Goal: Task Accomplishment & Management: Manage account settings

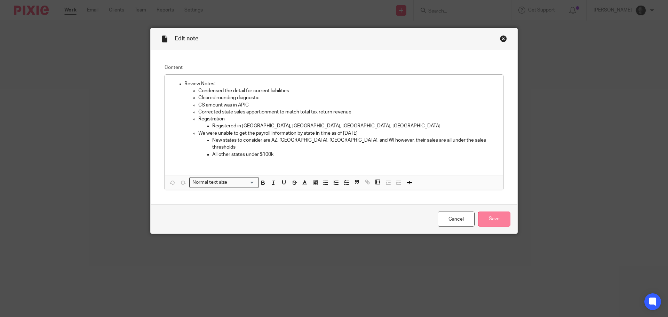
click at [487, 221] on input "Save" at bounding box center [494, 218] width 32 height 15
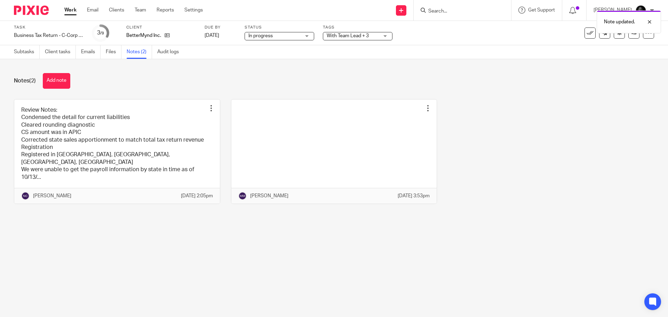
click at [349, 42] on div "Task Business Tax Return - C-Corp - On Extension Save Business Tax Return - C-C…" at bounding box center [334, 33] width 668 height 24
click at [349, 38] on span "With Team Lead + 3" at bounding box center [348, 35] width 42 height 5
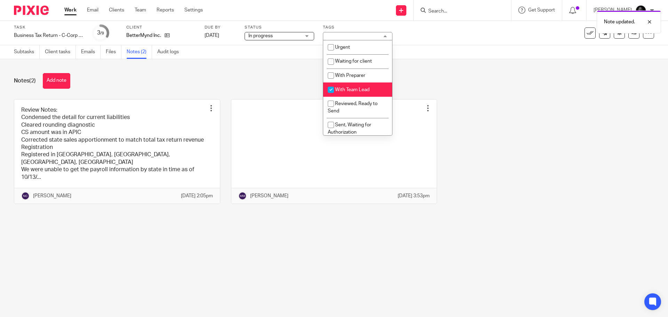
click at [344, 91] on span "With Team Lead" at bounding box center [352, 89] width 34 height 5
checkbox input "false"
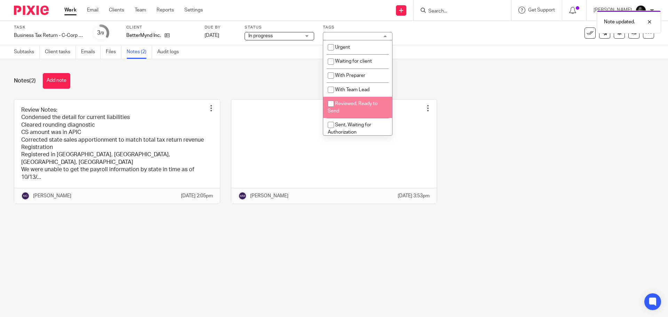
click at [346, 109] on li "Reviewed, Ready to Send" at bounding box center [357, 107] width 69 height 21
checkbox input "true"
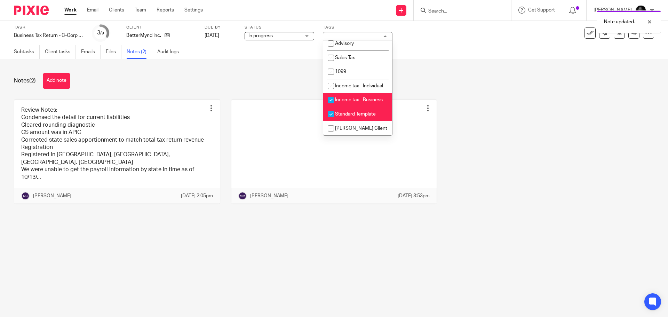
scroll to position [216, 0]
click at [349, 120] on li "Standard Template" at bounding box center [357, 114] width 69 height 14
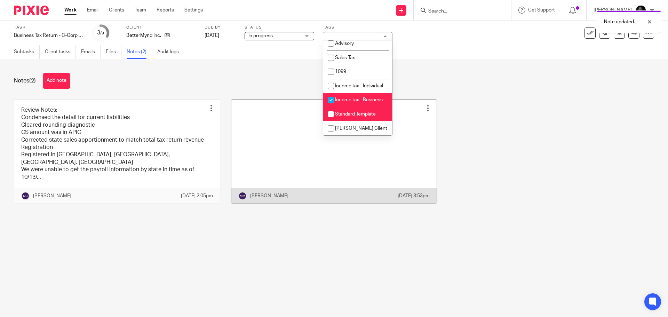
checkbox input "false"
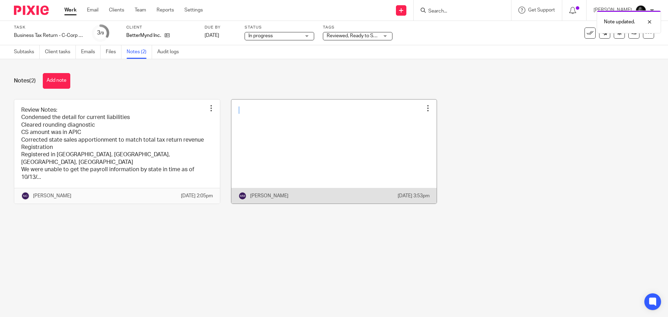
drag, startPoint x: 427, startPoint y: 112, endPoint x: 505, endPoint y: 112, distance: 78.3
click at [429, 112] on div "Edit note Delete note Morgan Muriel Jun 30, 2025 3:53pm" at bounding box center [334, 151] width 206 height 105
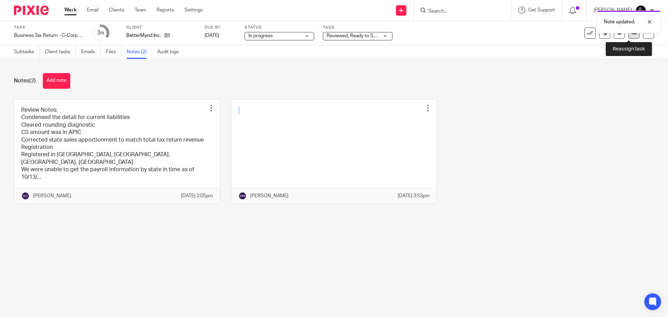
click at [633, 35] on link at bounding box center [633, 32] width 11 height 11
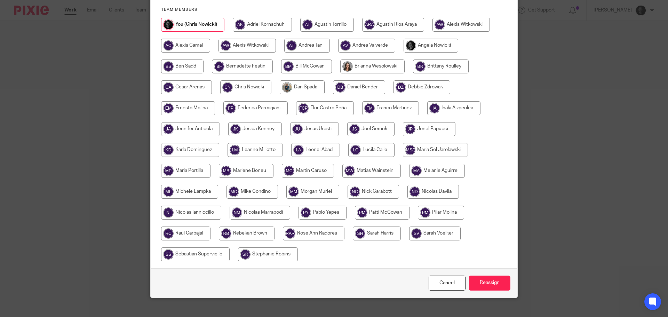
scroll to position [96, 0]
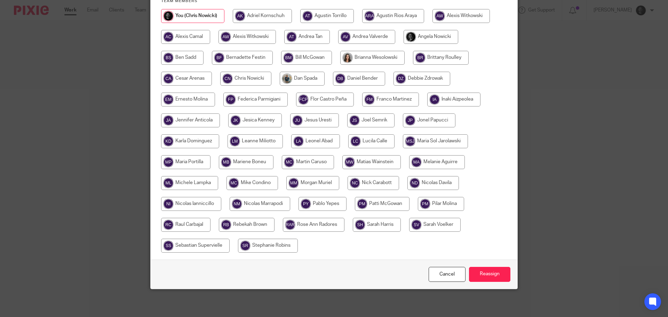
click at [367, 179] on input "radio" at bounding box center [373, 183] width 51 height 14
radio input "true"
click at [473, 274] on input "Reassign" at bounding box center [489, 274] width 41 height 15
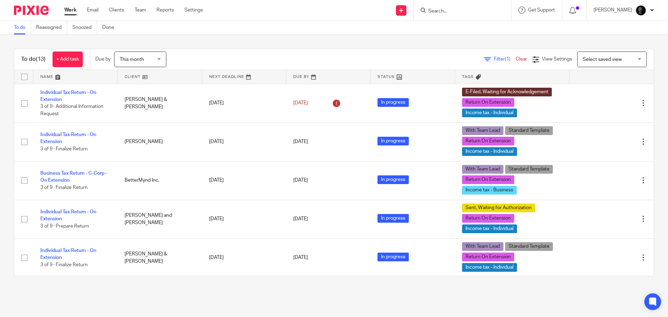
scroll to position [209, 0]
